Goal: Task Accomplishment & Management: Complete application form

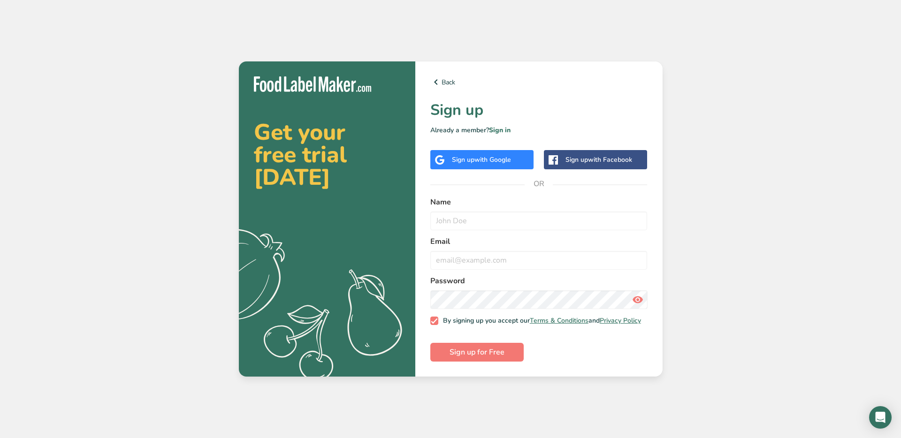
click at [519, 160] on div "Sign up with Google" at bounding box center [481, 159] width 103 height 19
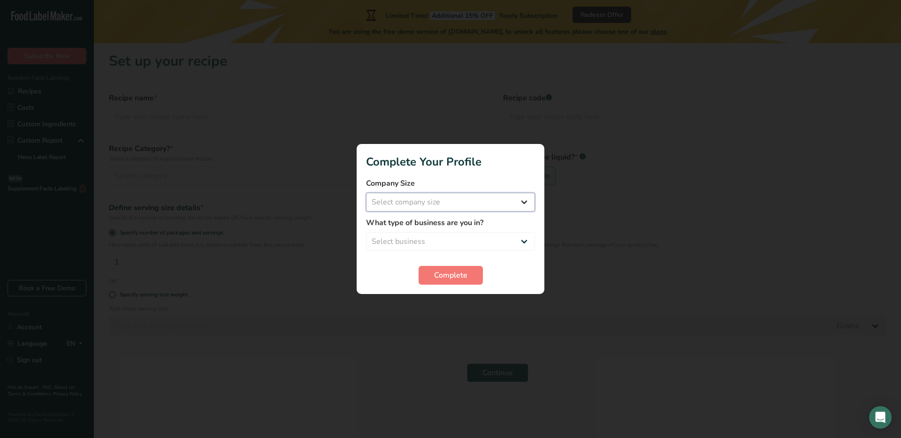
click at [456, 202] on select "Select company size Fewer than 10 Employees 10 to 50 Employees 51 to 500 Employ…" at bounding box center [450, 202] width 169 height 19
select select "1"
click at [449, 241] on select "Select business Packaged Food Manufacturer Restaurant & Cafe Bakery Meal Plans …" at bounding box center [450, 241] width 169 height 19
select select "1"
click at [461, 274] on span "Complete" at bounding box center [450, 275] width 33 height 11
